Goal: Information Seeking & Learning: Find specific page/section

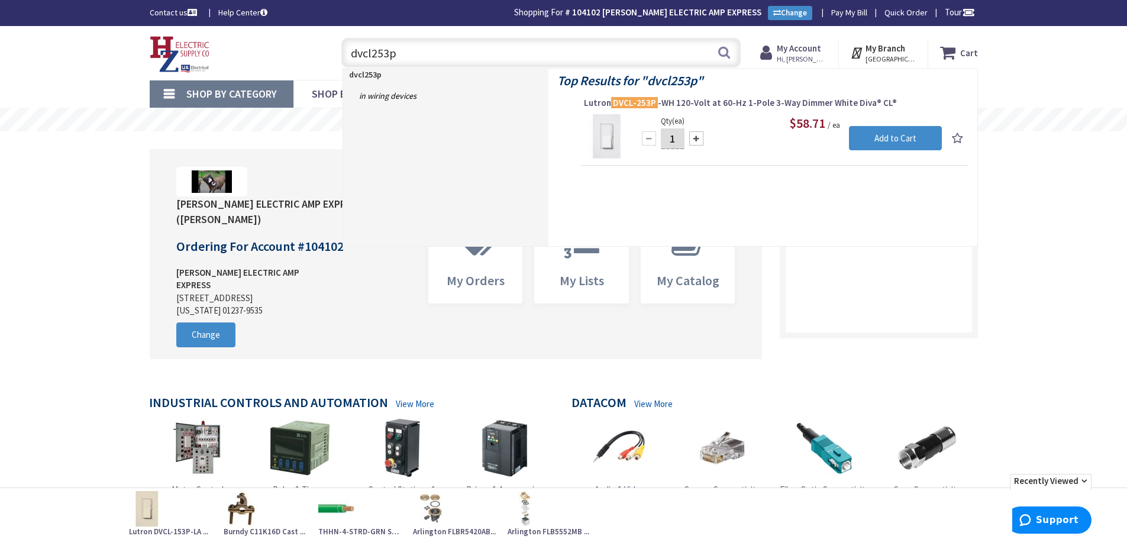
drag, startPoint x: 464, startPoint y: 51, endPoint x: 346, endPoint y: 54, distance: 117.8
click at [346, 54] on input "dvcl253p" at bounding box center [540, 53] width 399 height 30
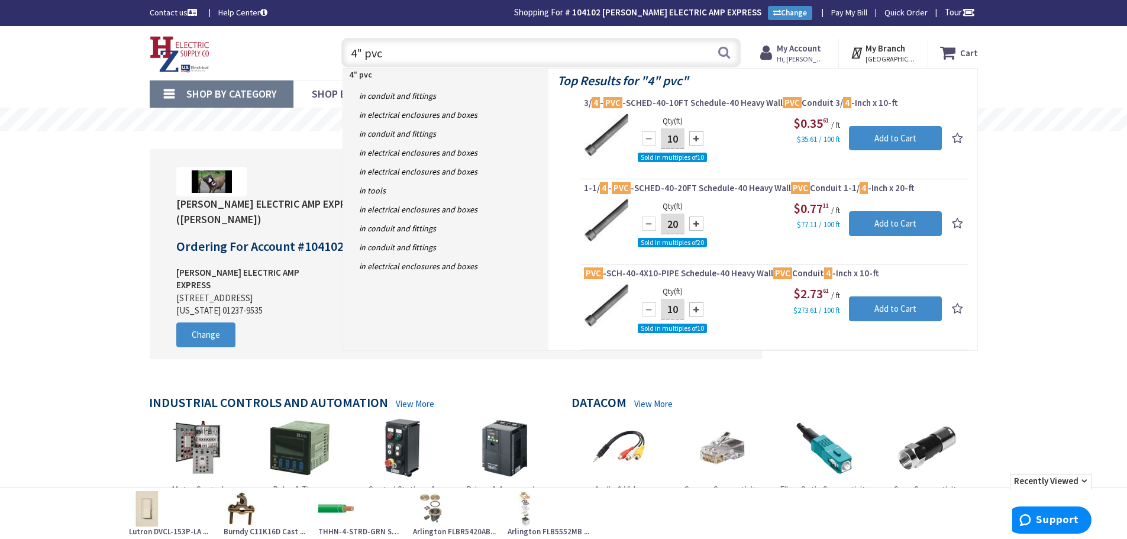
click at [503, 58] on input "4" pvc" at bounding box center [540, 53] width 399 height 30
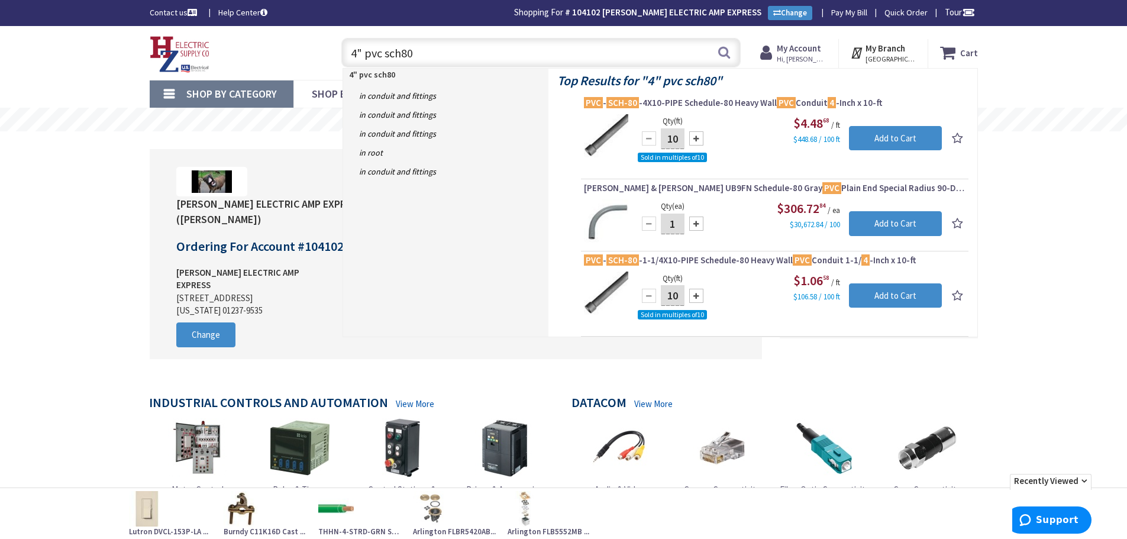
click at [469, 56] on input "4" pvc sch80" at bounding box center [540, 53] width 399 height 30
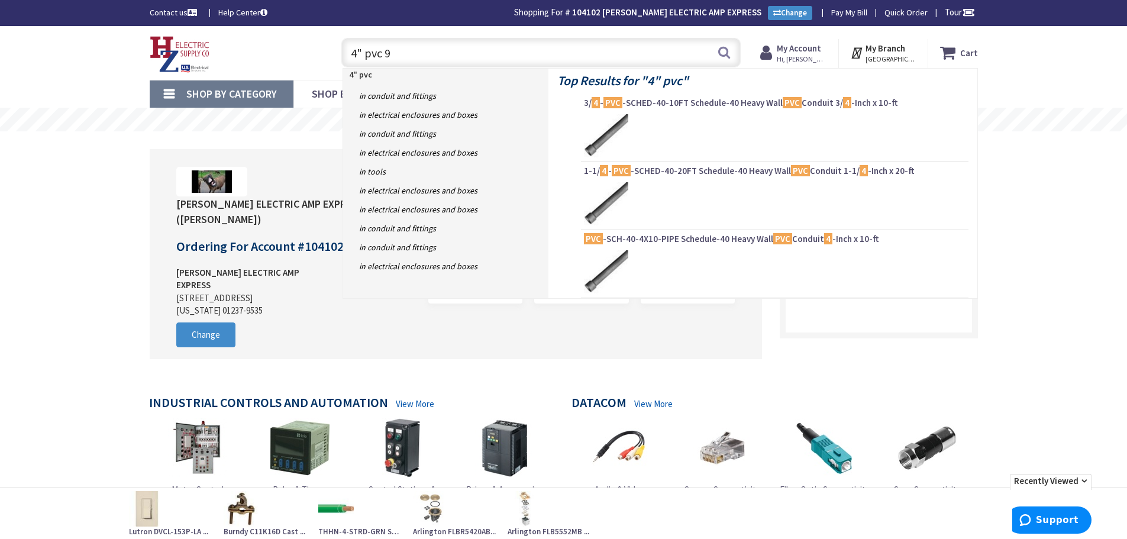
type input "4" pvc 90"
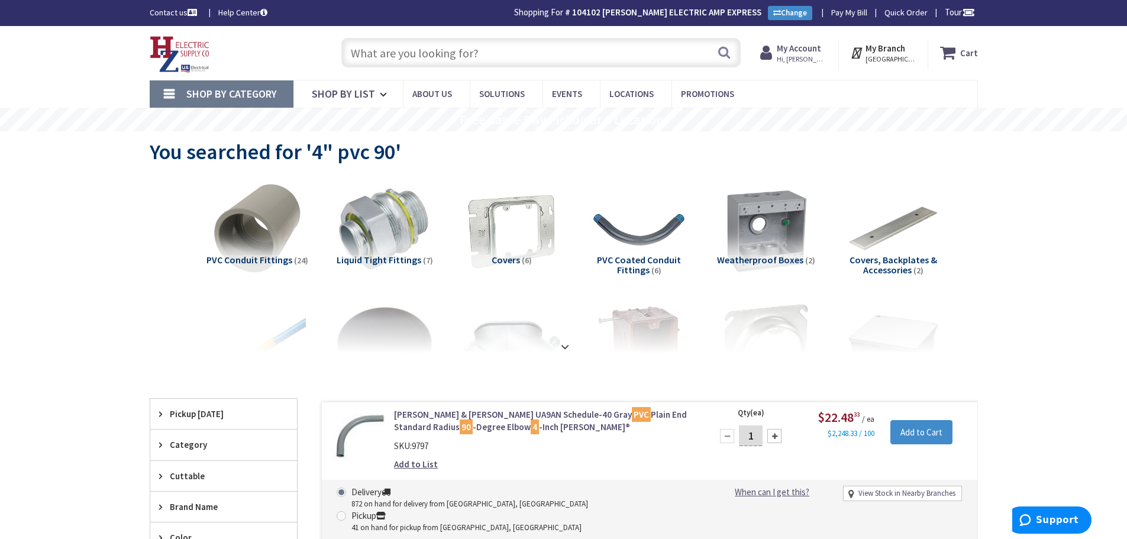
click at [417, 58] on input "text" at bounding box center [540, 53] width 399 height 30
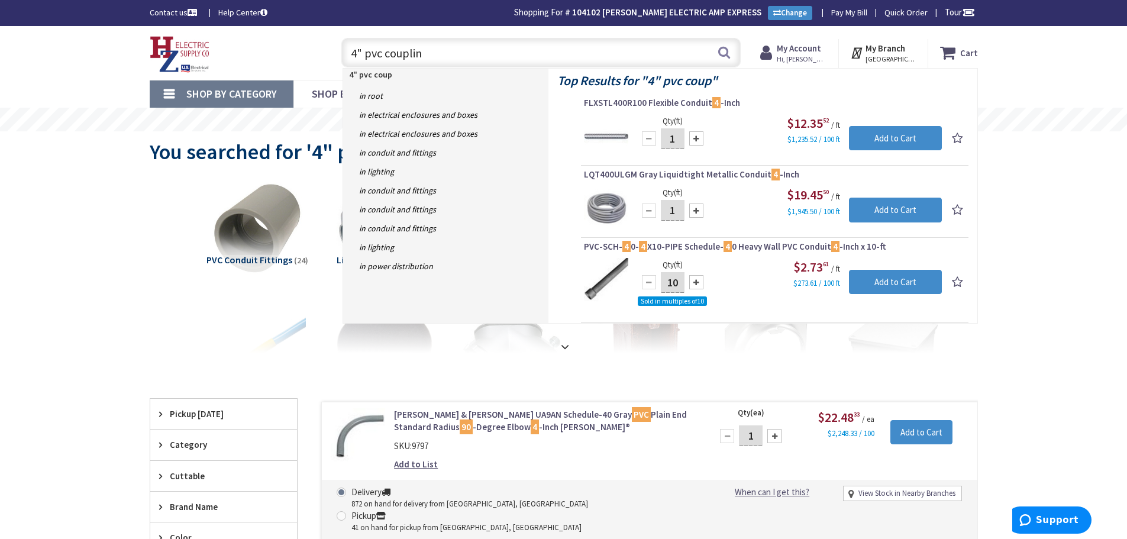
type input "4" pvc coupling"
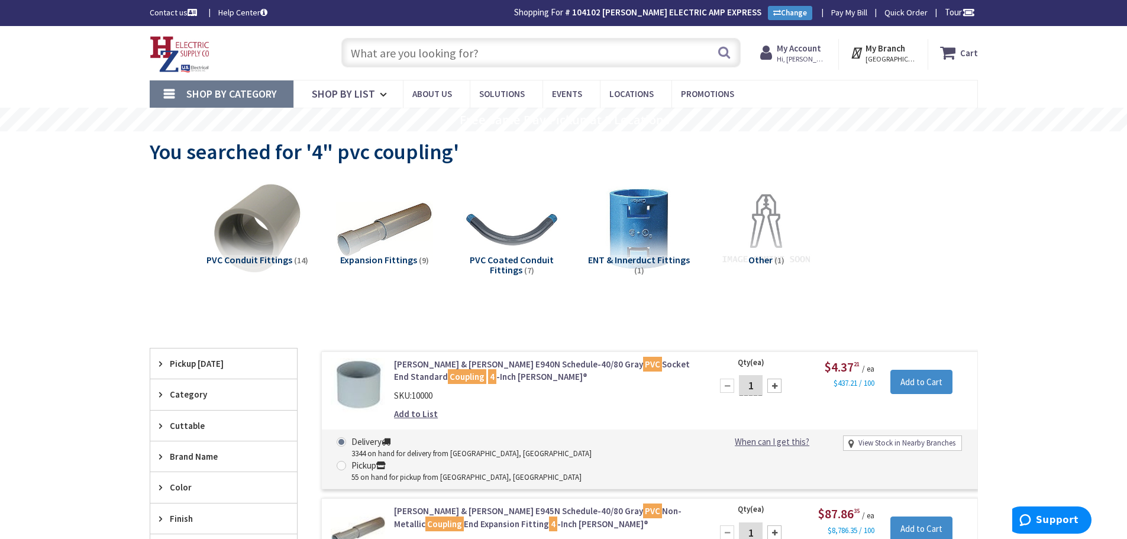
click at [460, 53] on input "text" at bounding box center [540, 53] width 399 height 30
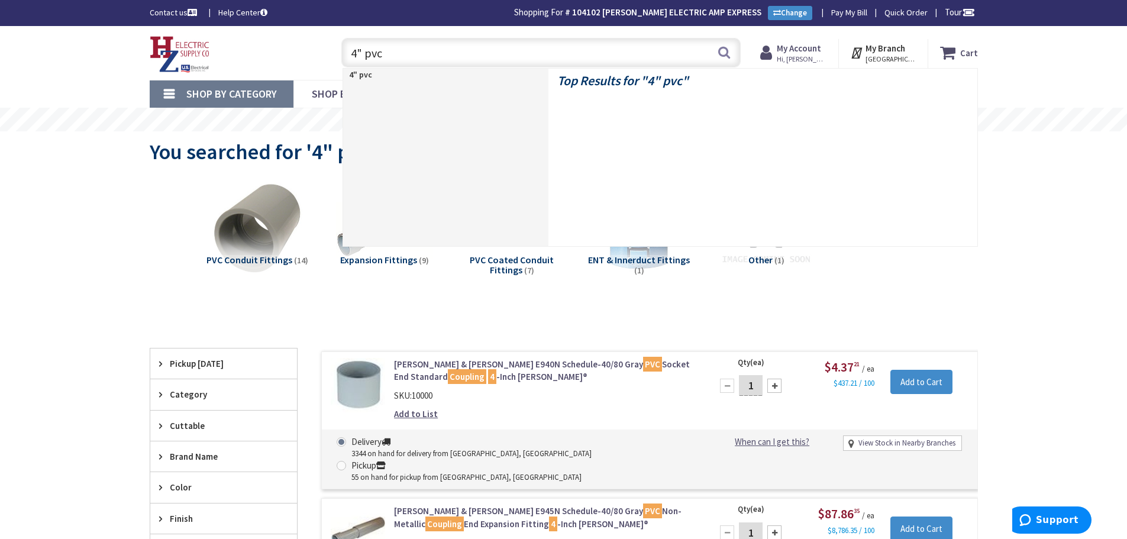
type input "4" pvc"
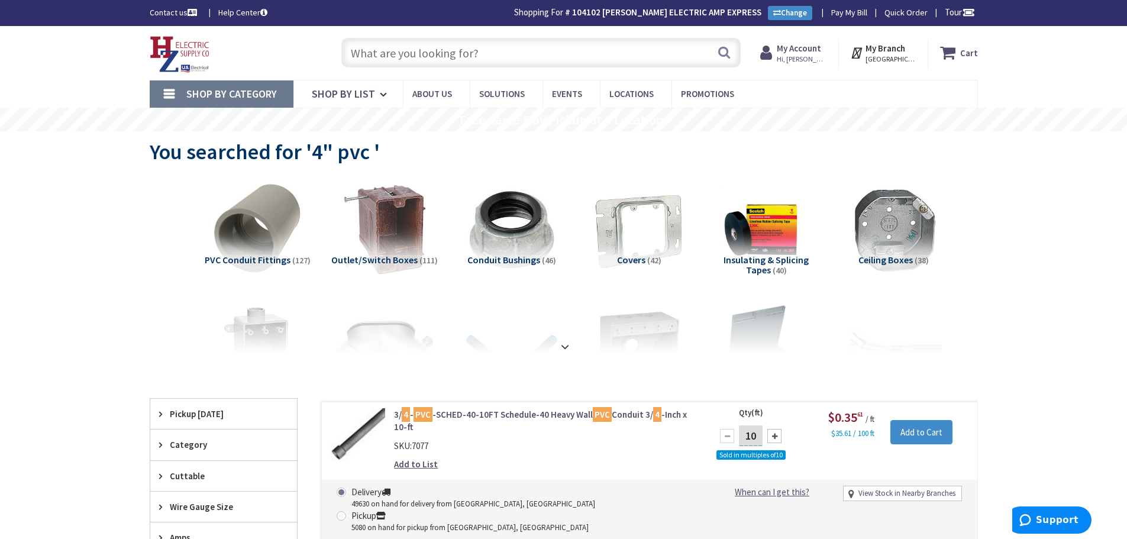
click at [457, 58] on input "text" at bounding box center [540, 53] width 399 height 30
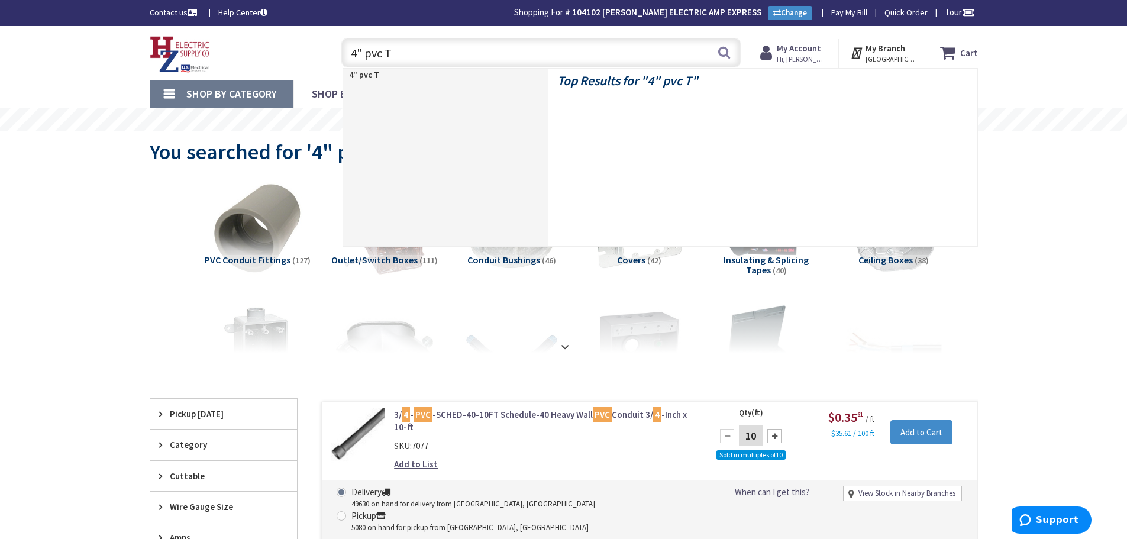
type input "4" pvc TA"
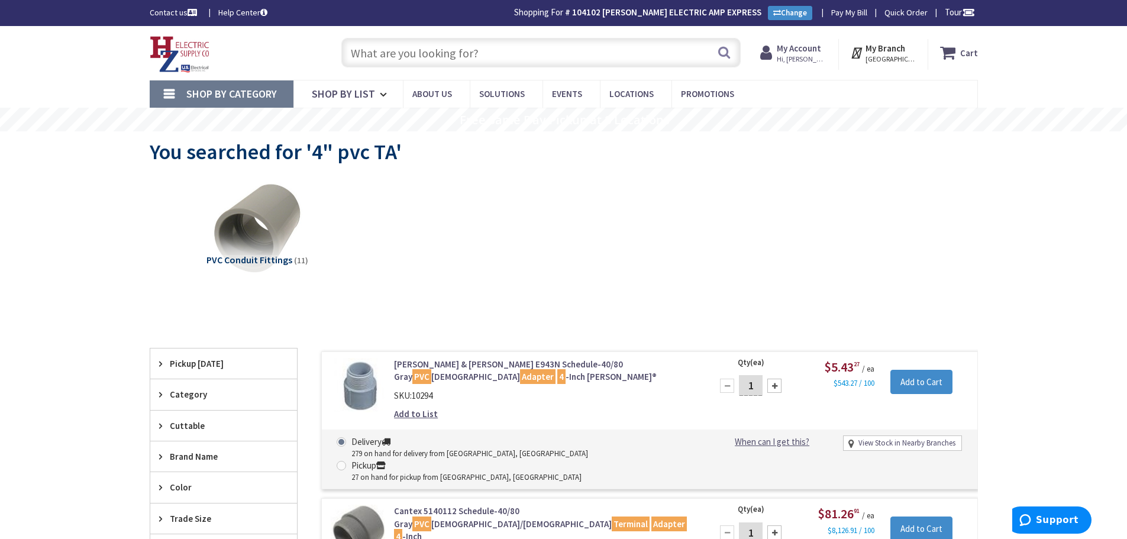
click at [447, 59] on input "text" at bounding box center [540, 53] width 399 height 30
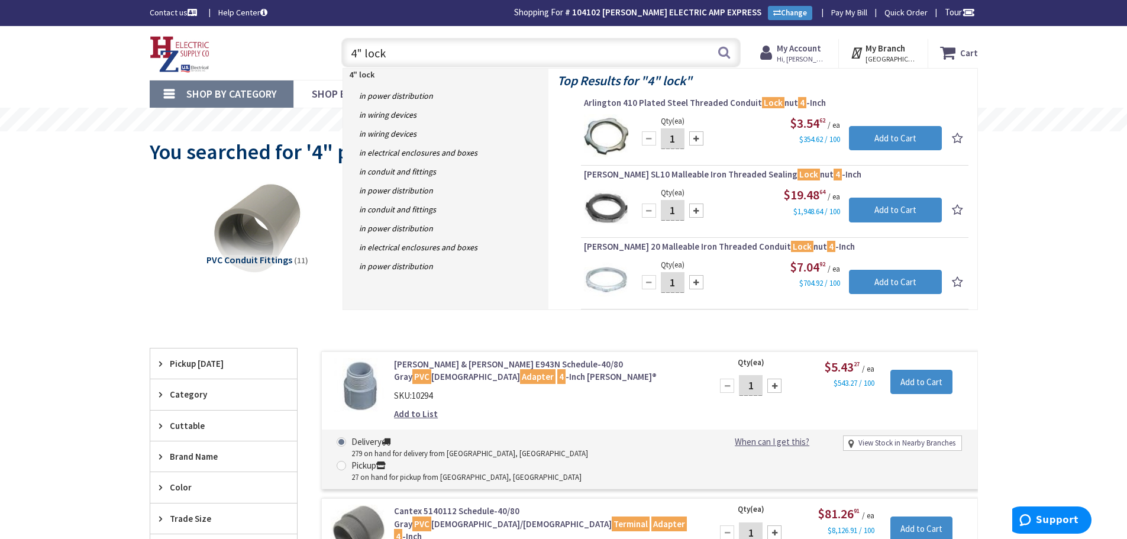
click at [455, 55] on input "4" lock" at bounding box center [540, 53] width 399 height 30
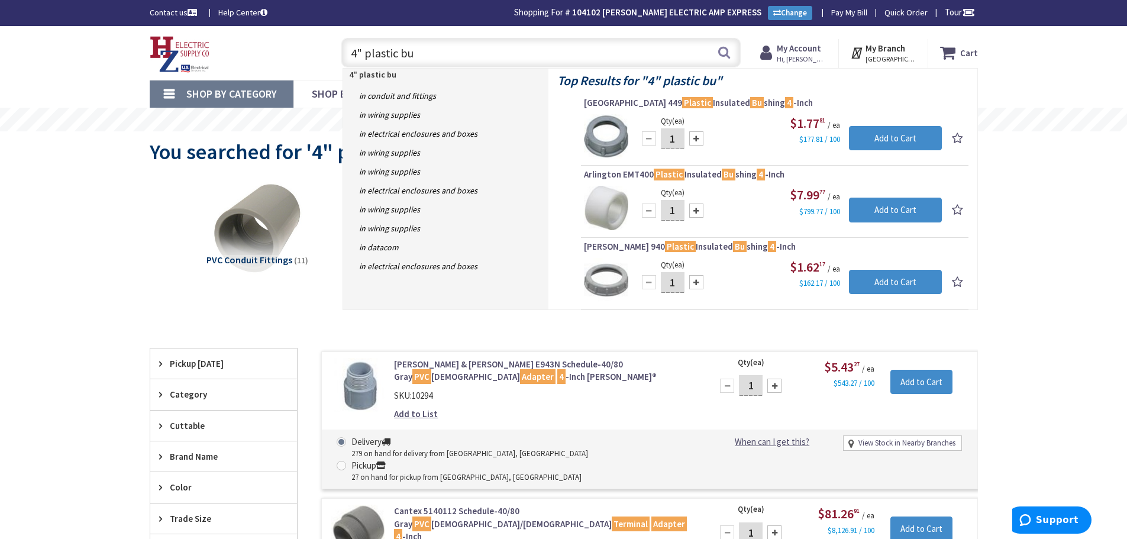
click at [441, 54] on input "4" plastic bu" at bounding box center [540, 53] width 399 height 30
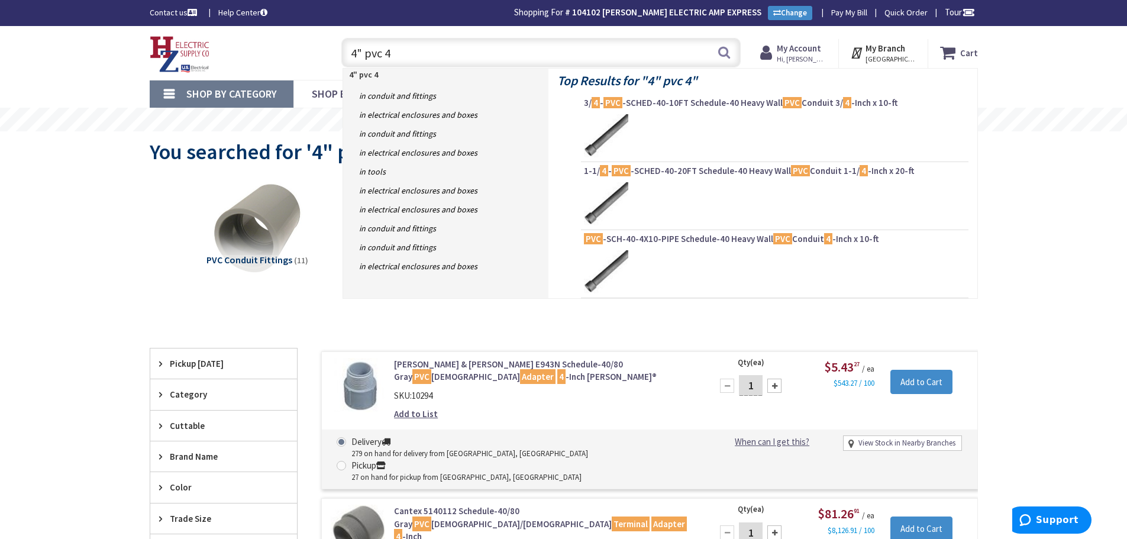
type input "4" pvc 45"
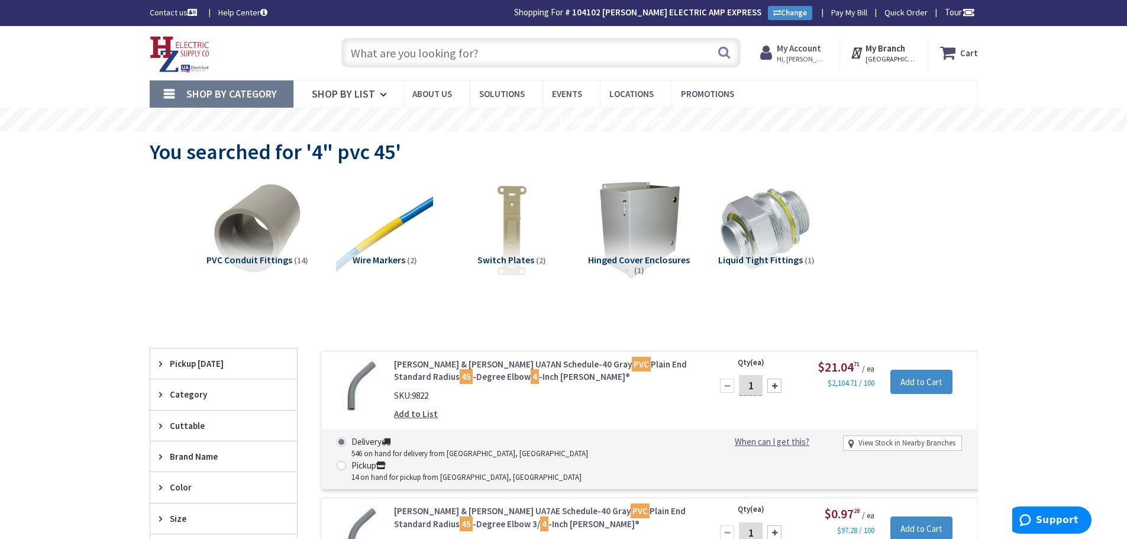
click at [496, 64] on input "text" at bounding box center [540, 53] width 399 height 30
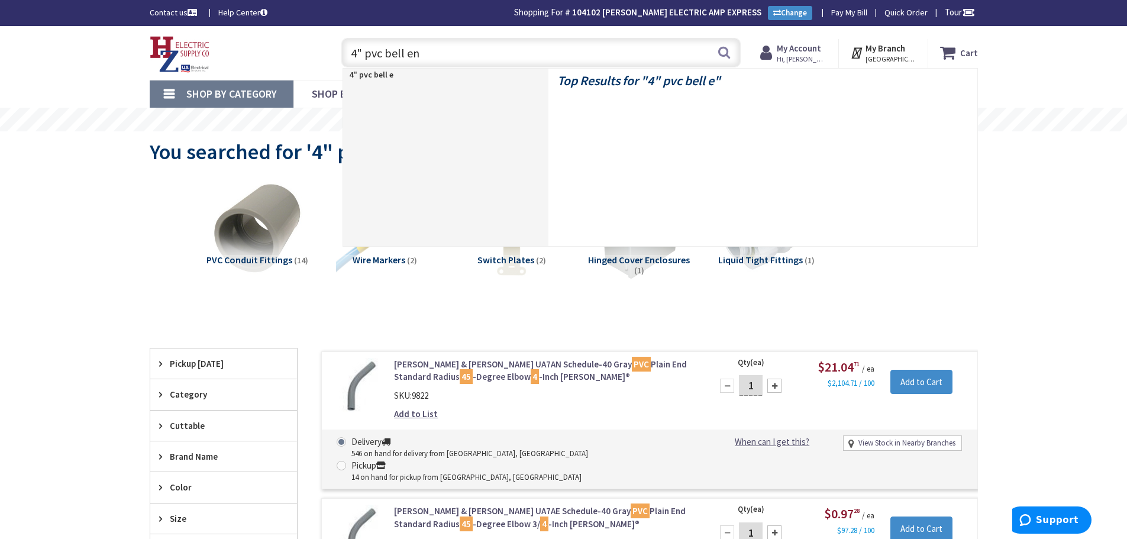
type input "4" pvc bell end"
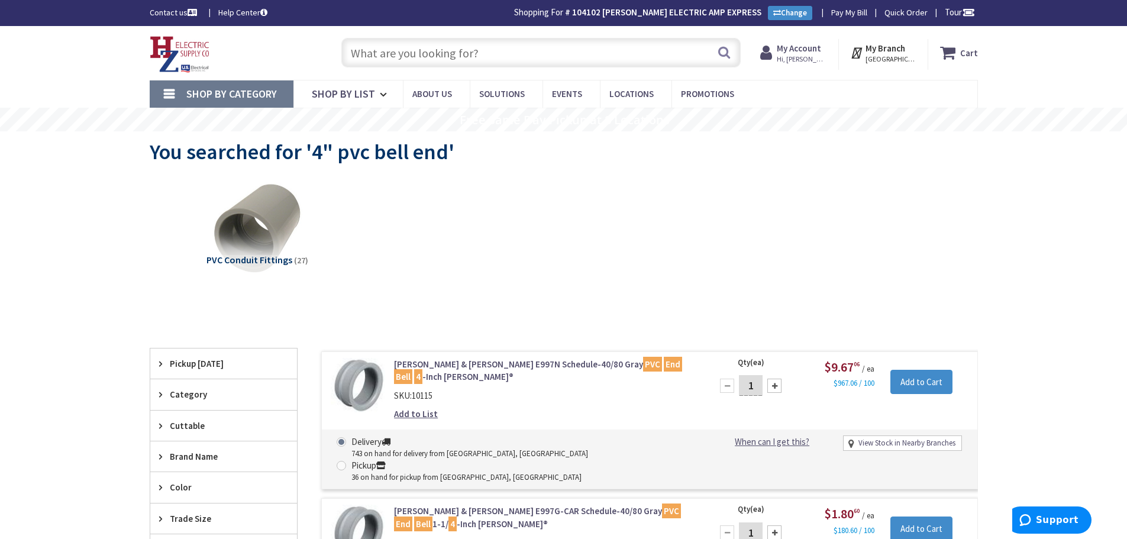
click at [567, 65] on input "text" at bounding box center [540, 53] width 399 height 30
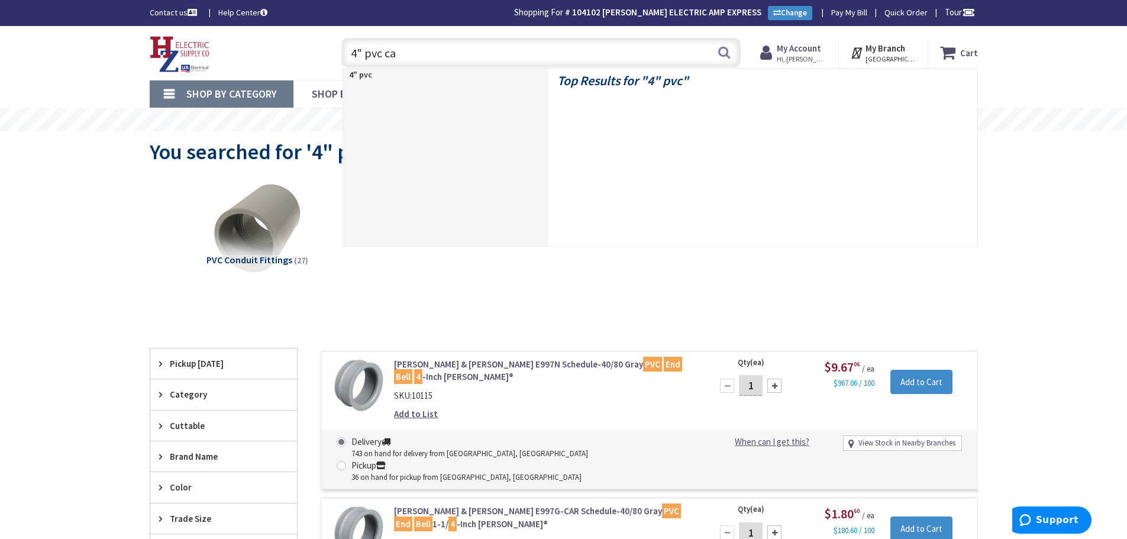
type input "4" pvc cap"
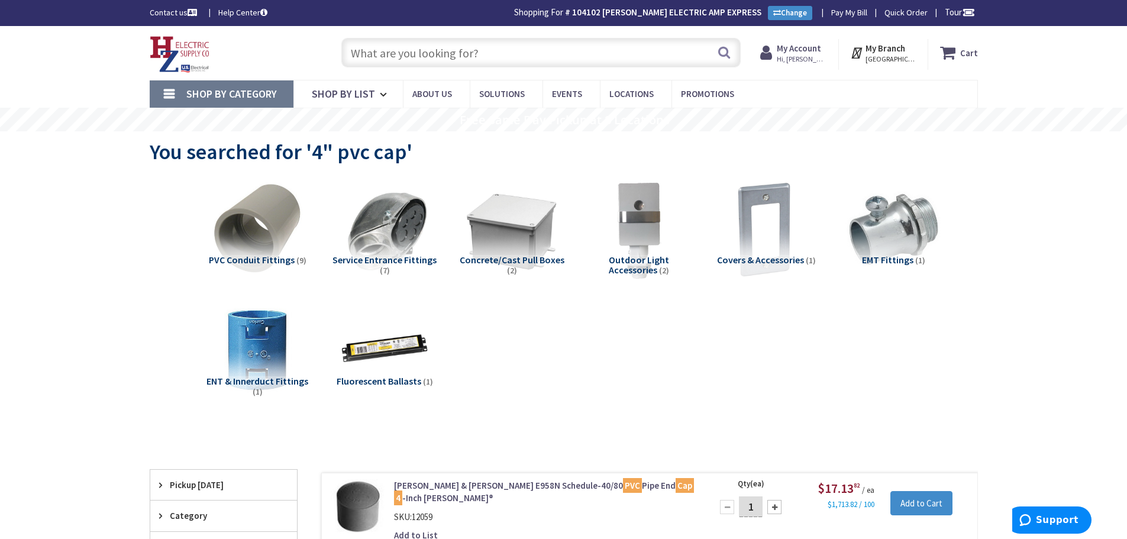
click at [448, 63] on input "text" at bounding box center [540, 53] width 399 height 30
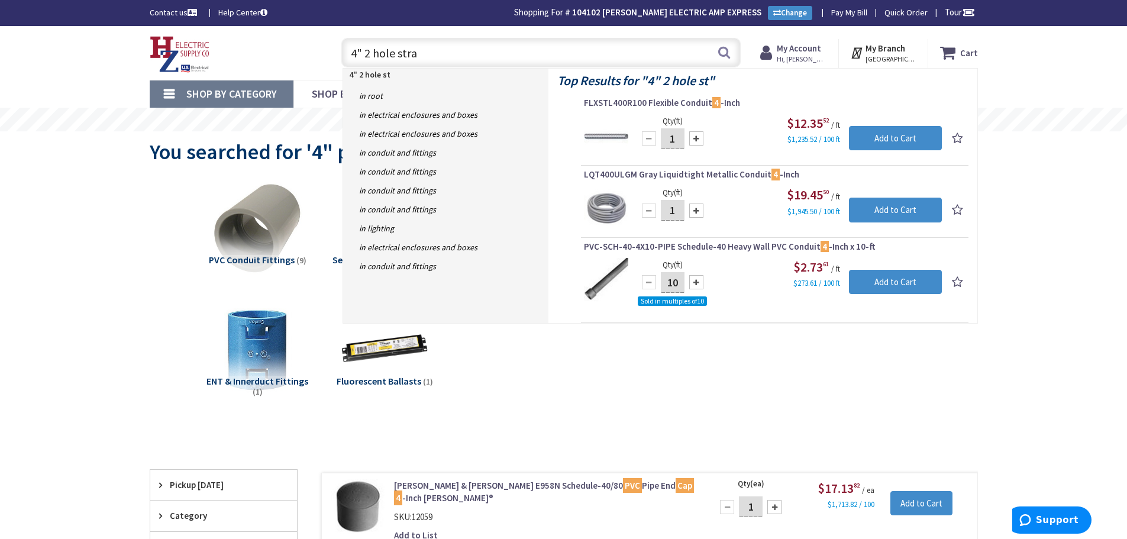
type input "4" 2 hole strap"
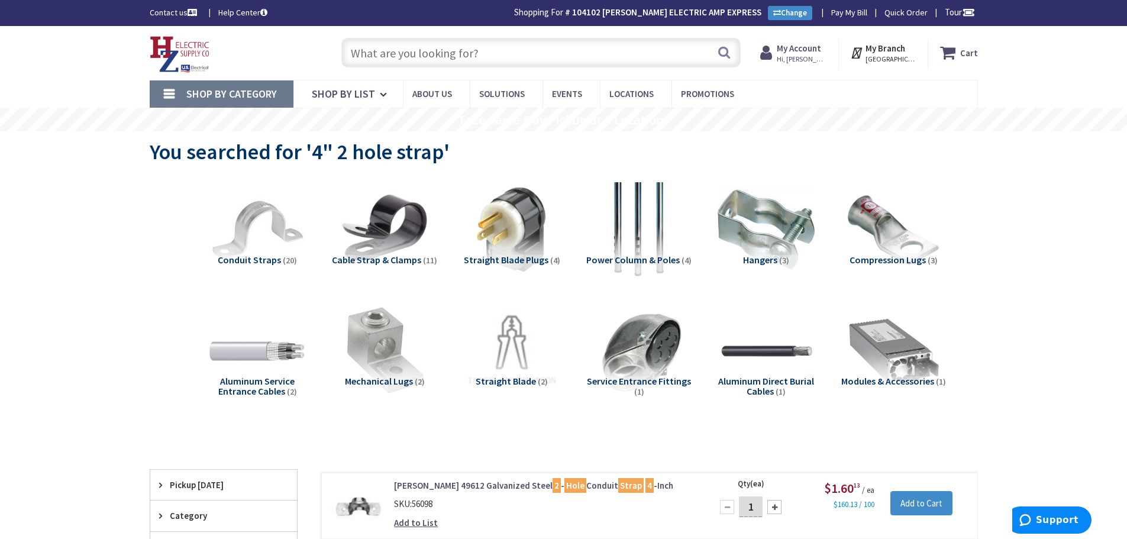
click at [490, 53] on input "text" at bounding box center [540, 53] width 399 height 30
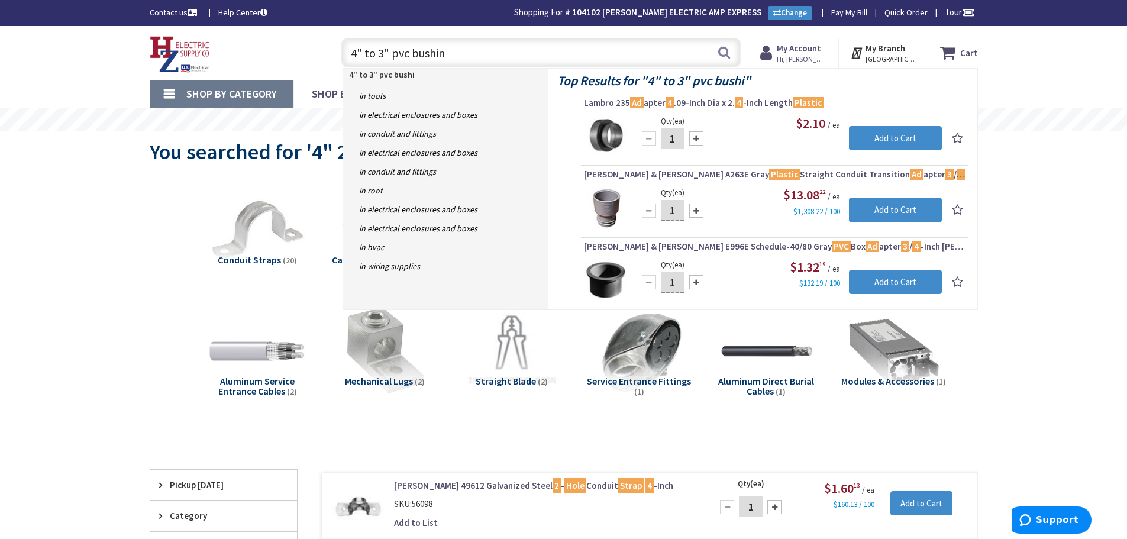
type input "4" to 3" pvc bushing"
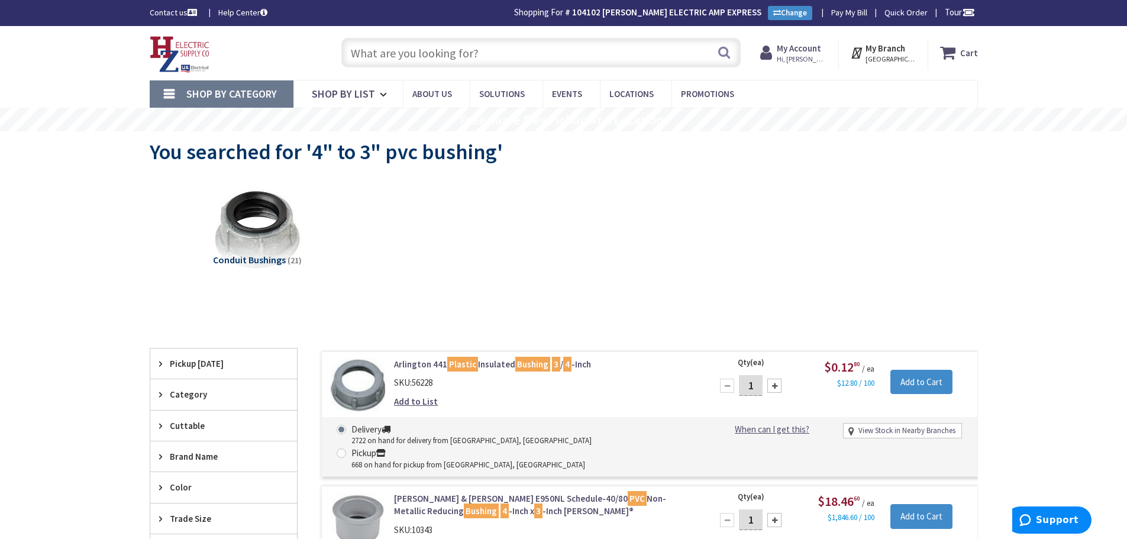
click at [545, 53] on input "text" at bounding box center [540, 53] width 399 height 30
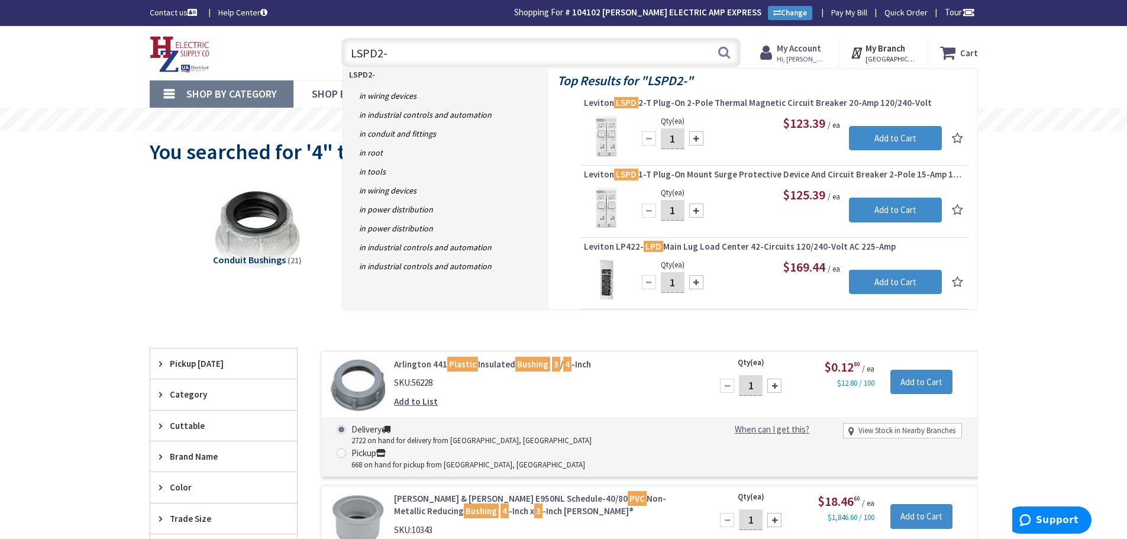
type input "LSPD2-T"
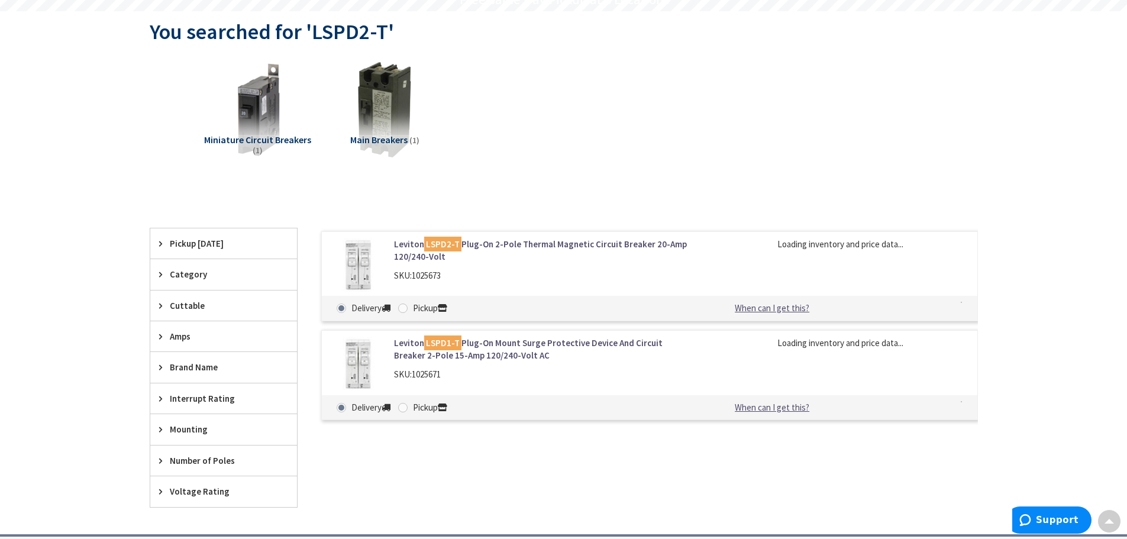
scroll to position [120, 0]
